Goal: Information Seeking & Learning: Learn about a topic

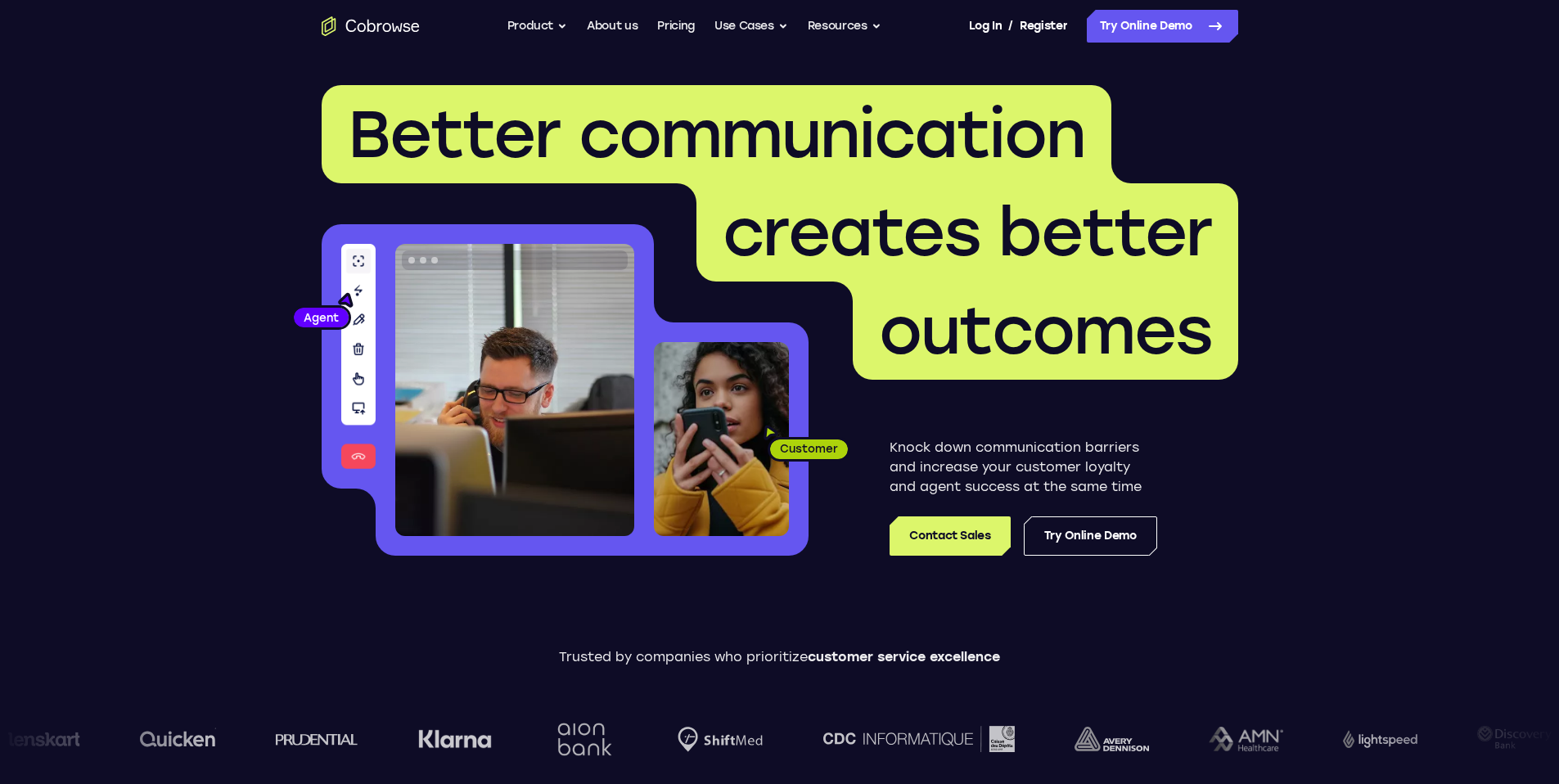
click at [596, 123] on span "Better communication" at bounding box center [716, 134] width 738 height 79
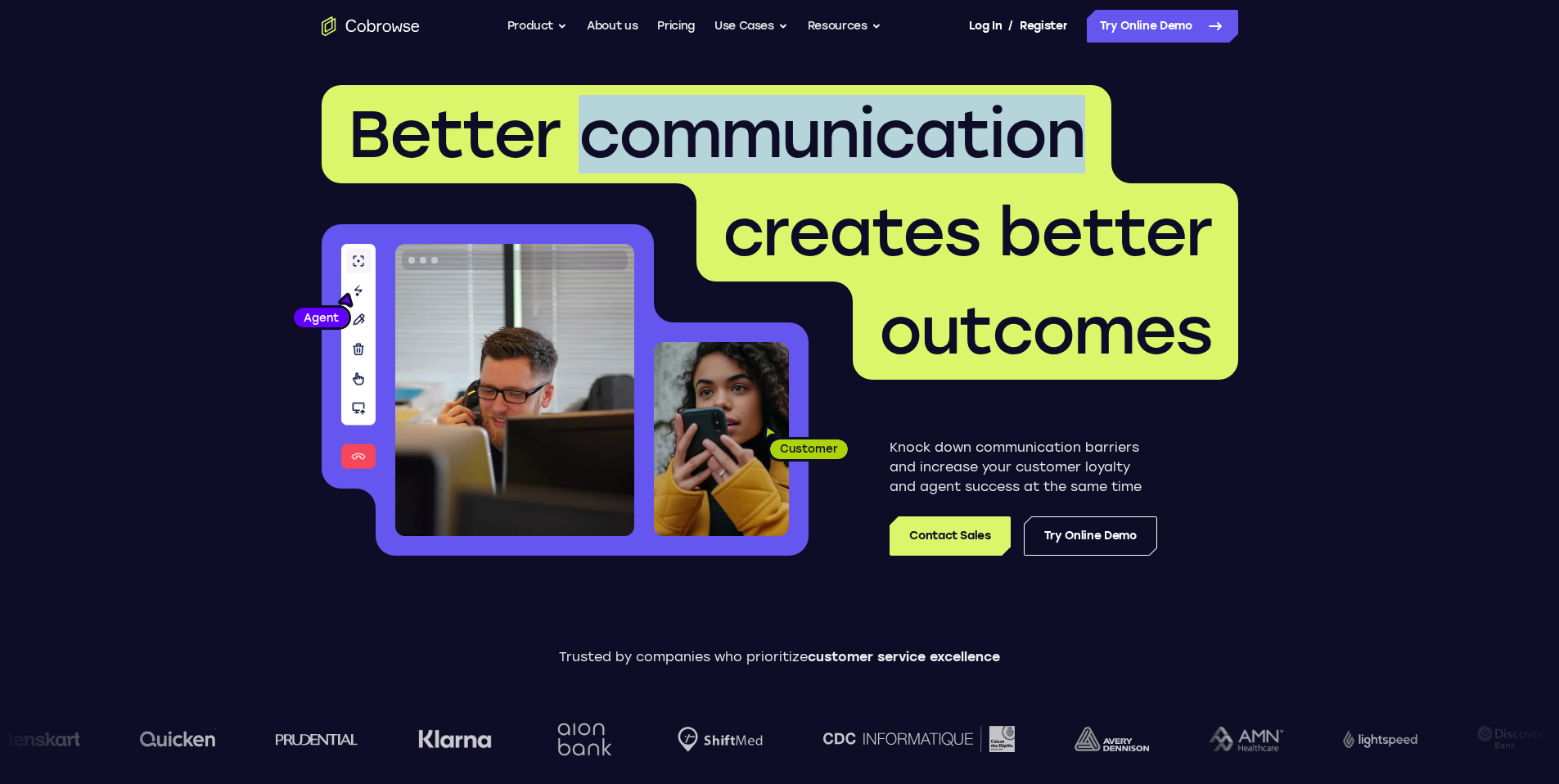
click at [596, 123] on span "Better communication" at bounding box center [716, 134] width 738 height 79
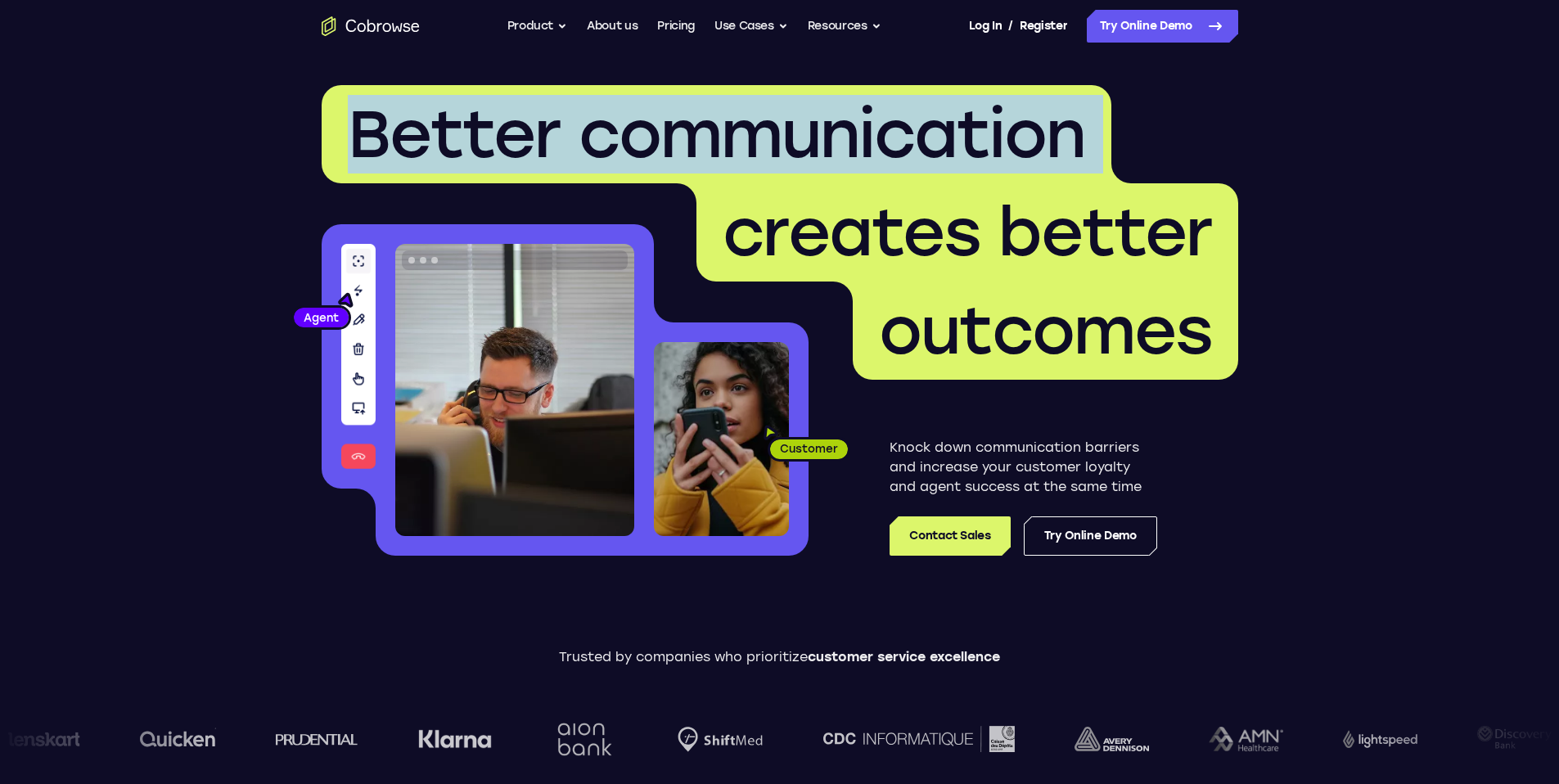
click at [596, 123] on span "Better communication" at bounding box center [716, 134] width 738 height 79
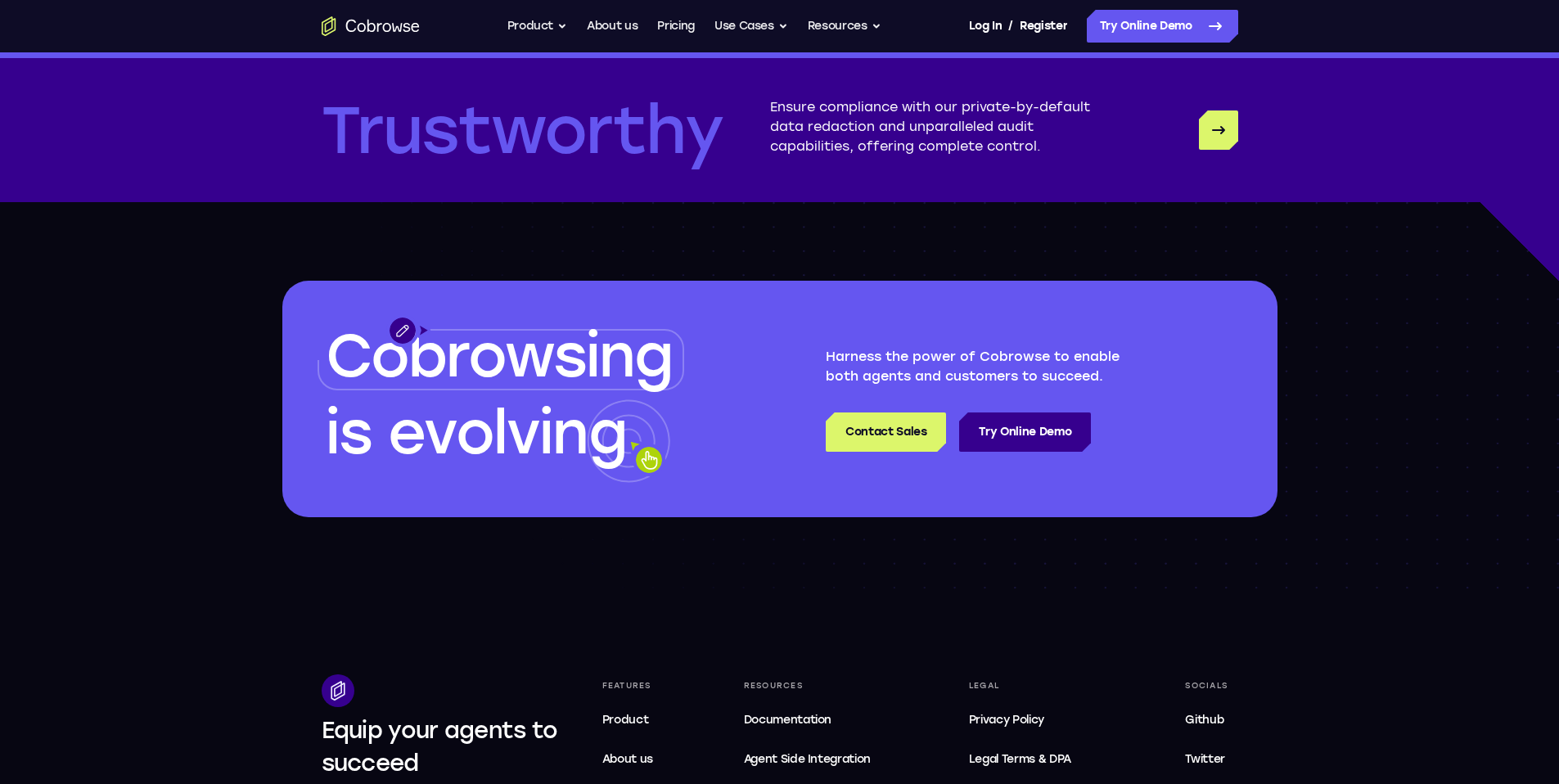
scroll to position [4949, 0]
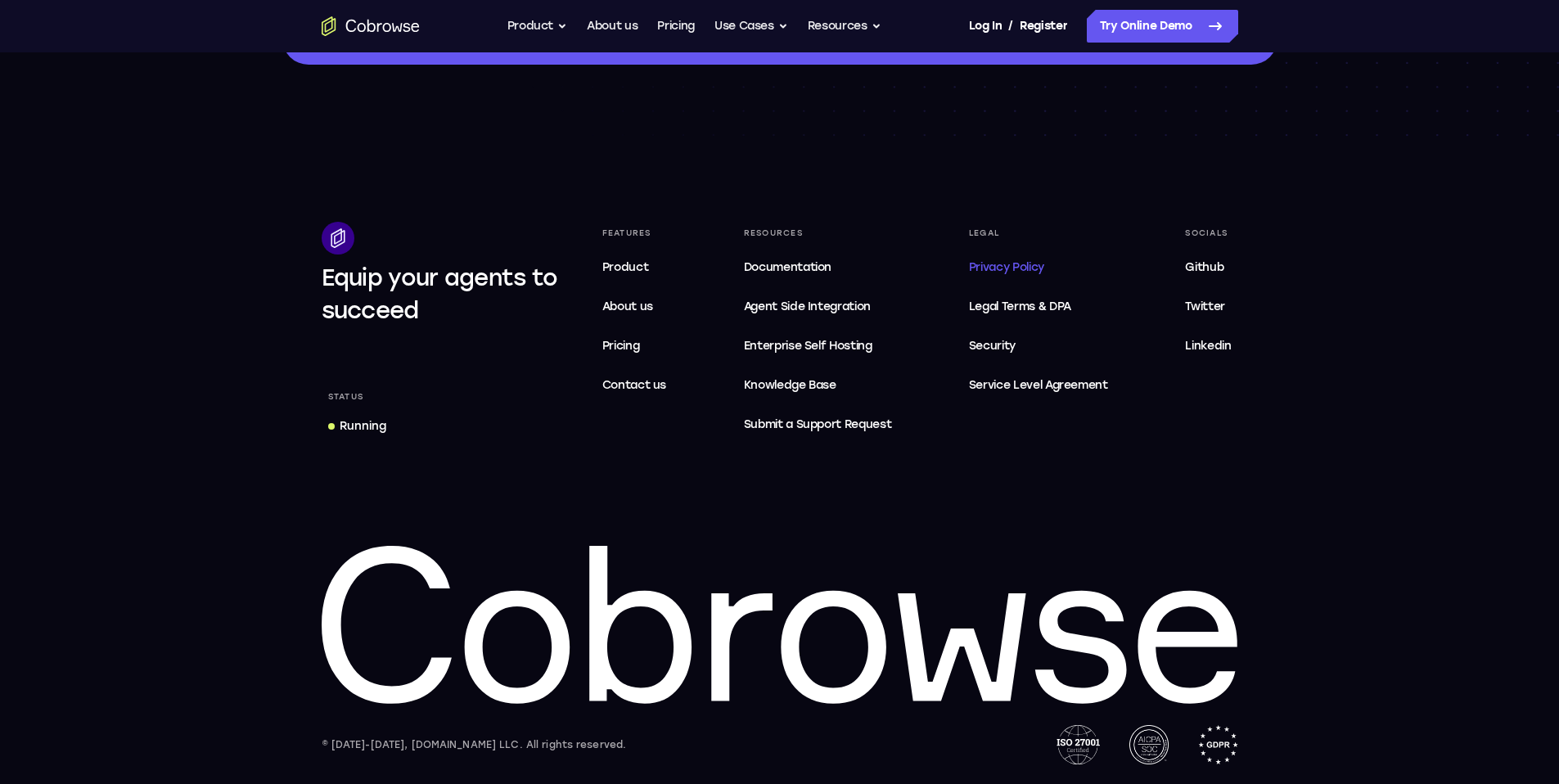
click at [1006, 264] on span "Privacy Policy" at bounding box center [1006, 267] width 75 height 14
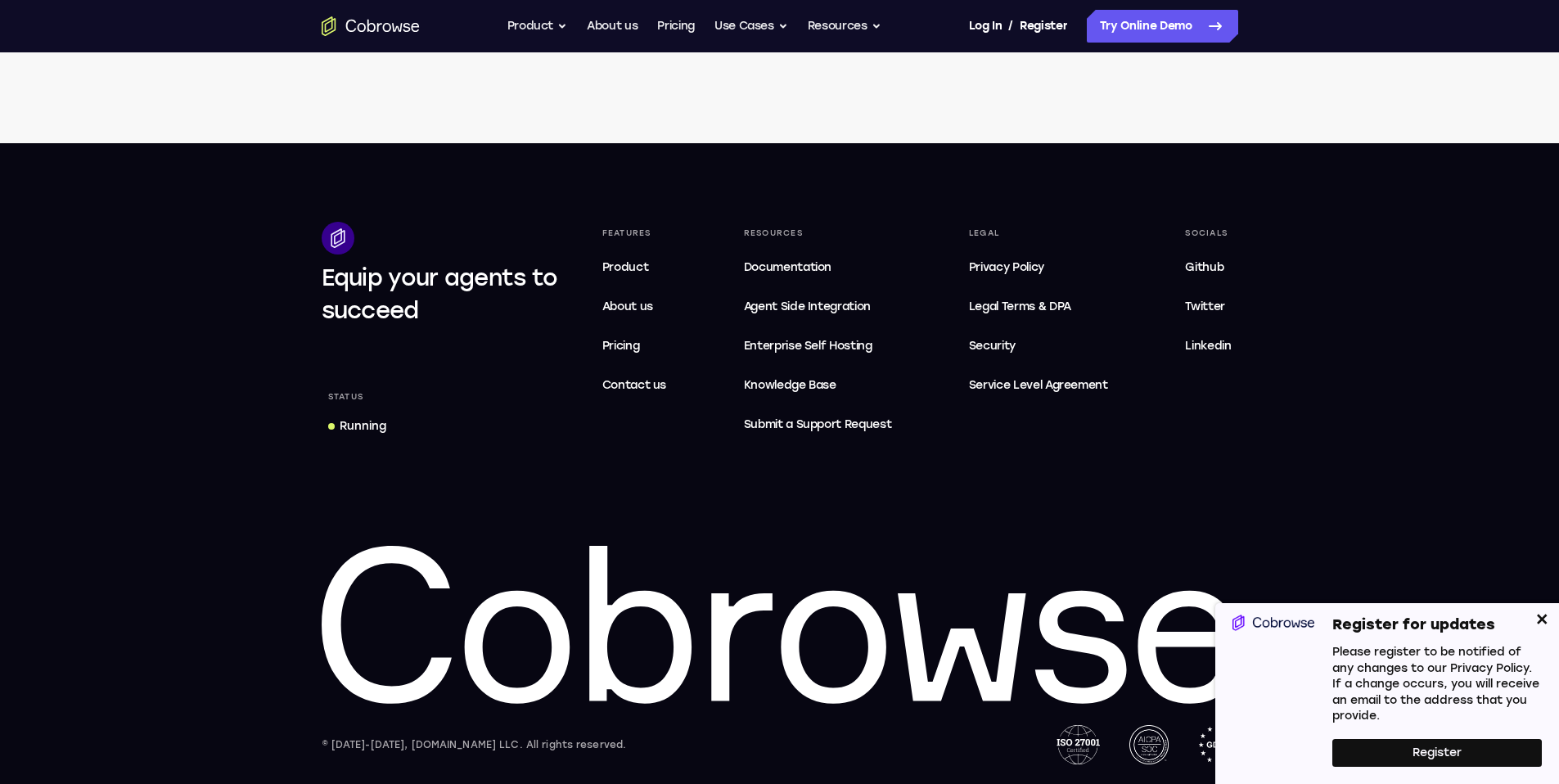
scroll to position [5452, 0]
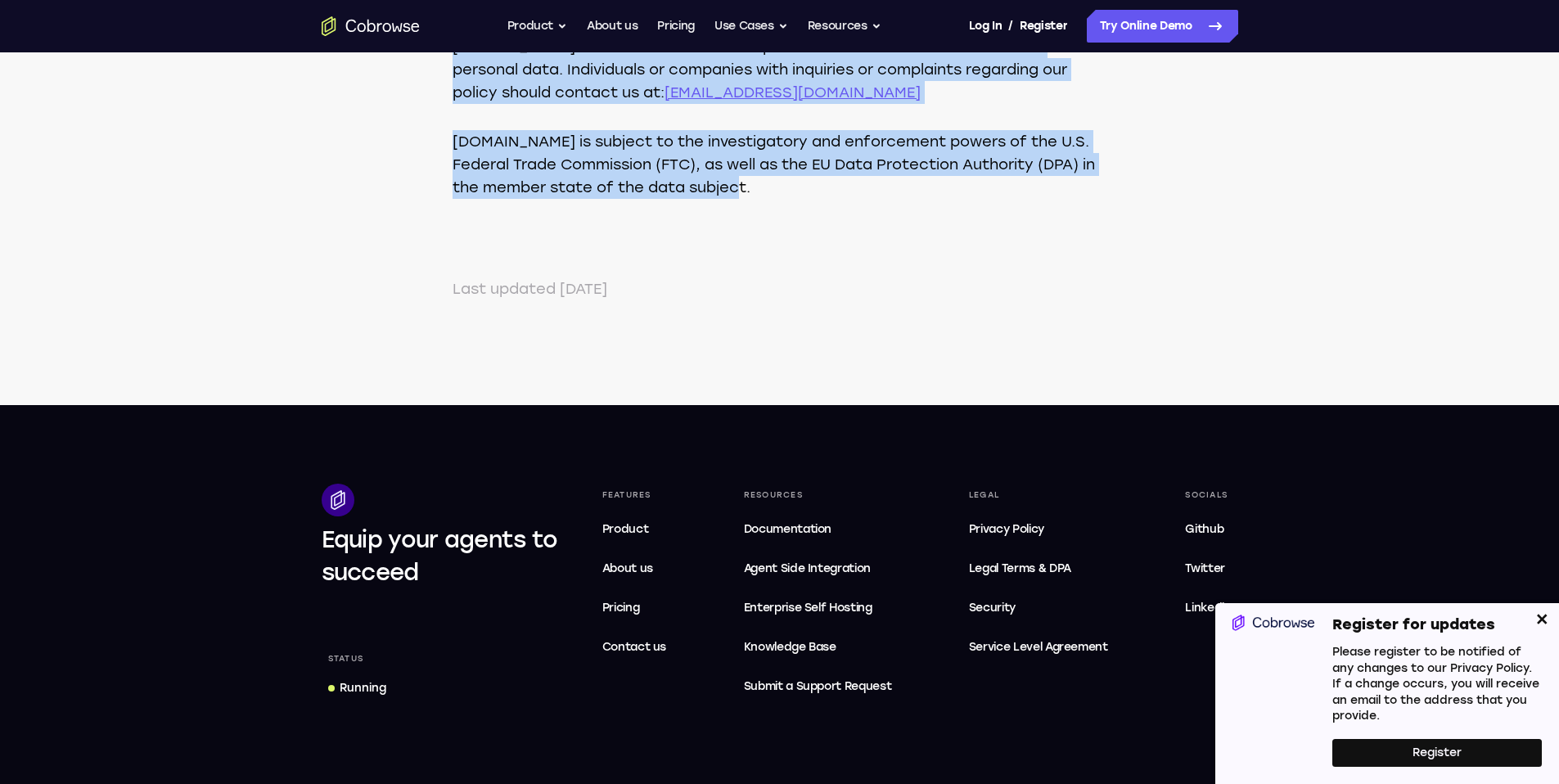
drag, startPoint x: 442, startPoint y: 175, endPoint x: 777, endPoint y: 265, distance: 346.9
copy main "Privacy Policy This Privacy Policy will explain how our organization uses the p…"
click at [1542, 621] on button "Close" at bounding box center [1542, 619] width 33 height 33
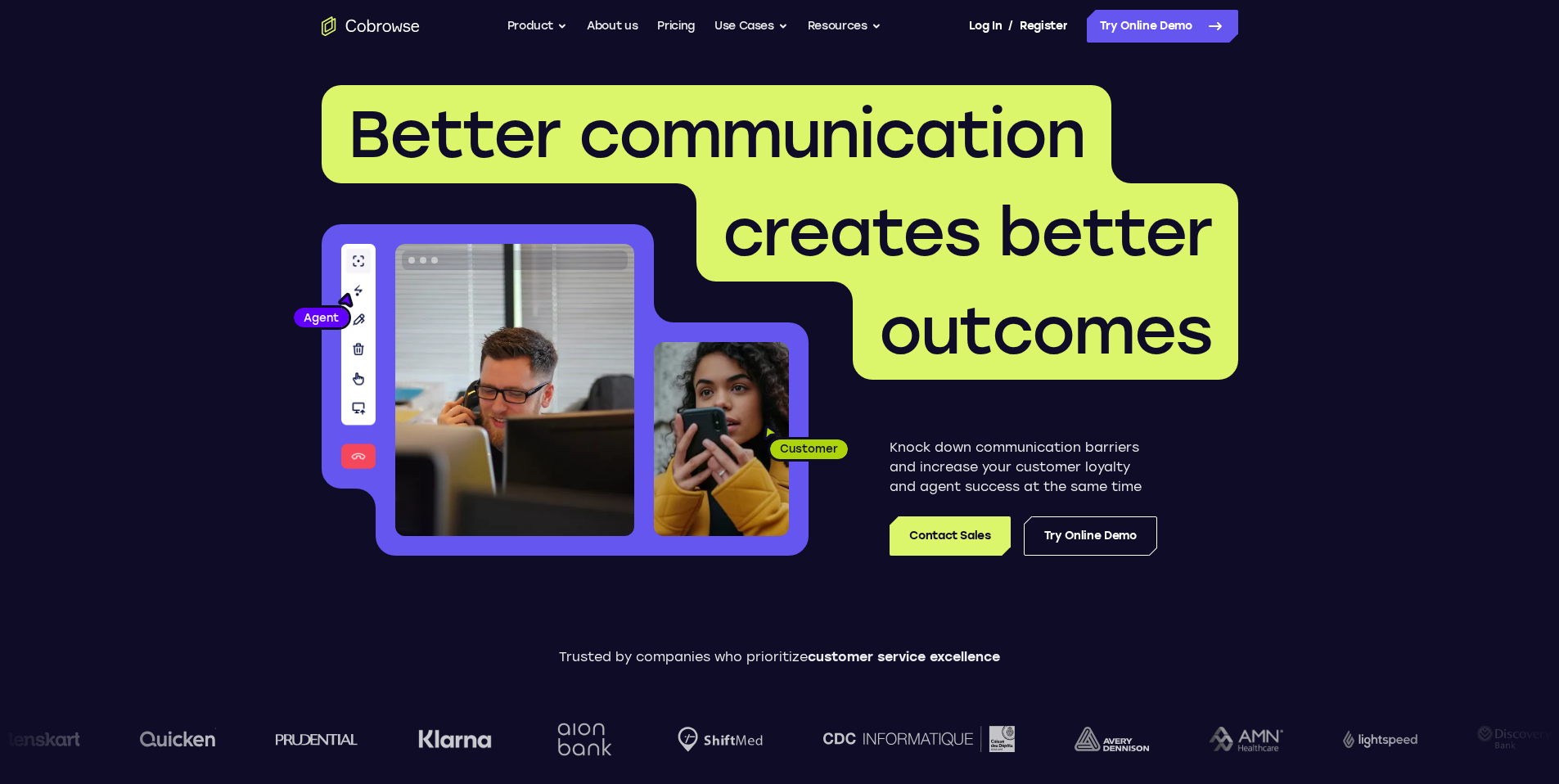
scroll to position [11, 0]
